Goal: Information Seeking & Learning: Learn about a topic

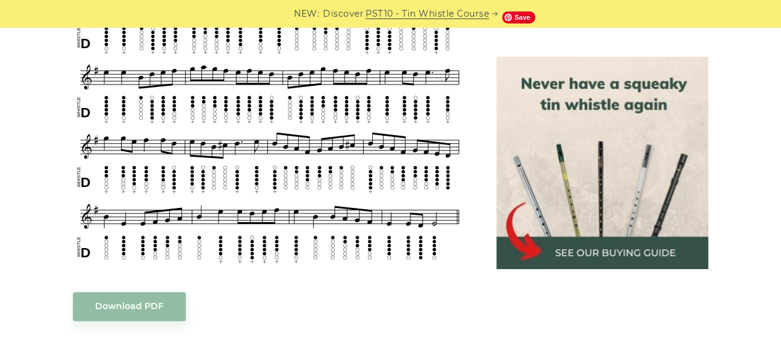
scroll to position [592, 0]
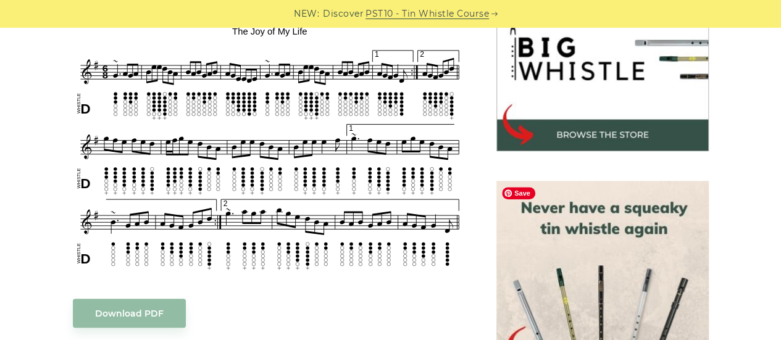
scroll to position [414, 0]
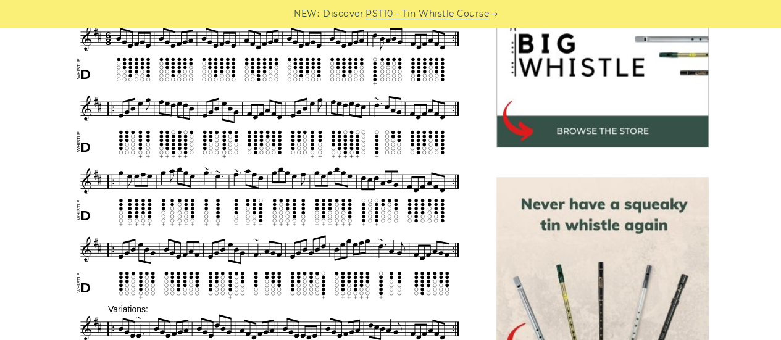
scroll to position [419, 0]
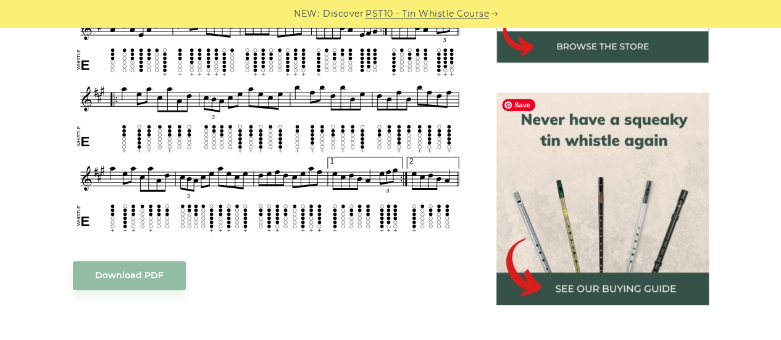
scroll to position [505, 0]
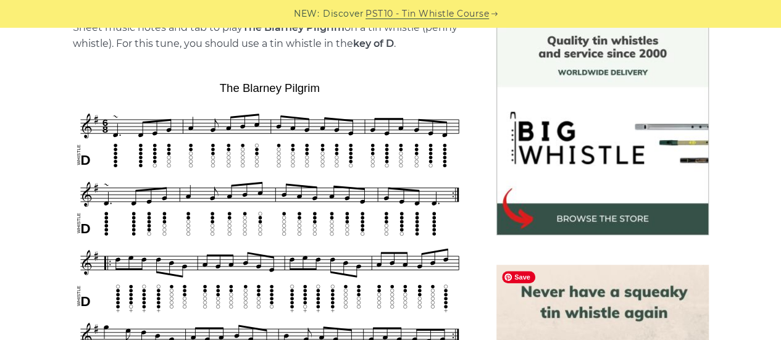
scroll to position [329, 0]
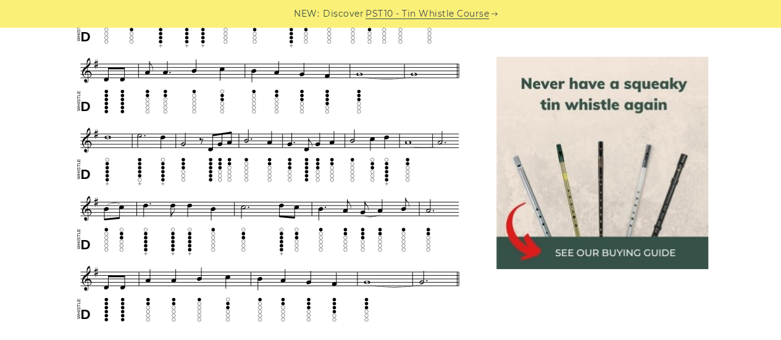
scroll to position [626, 0]
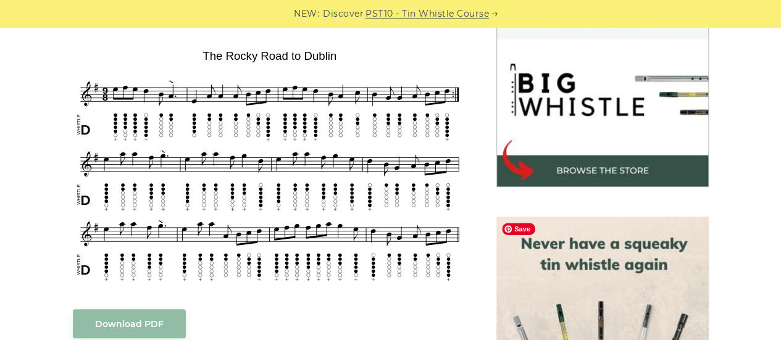
scroll to position [374, 0]
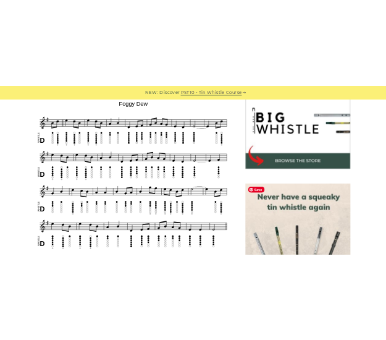
scroll to position [398, 0]
